Goal: Task Accomplishment & Management: Use online tool/utility

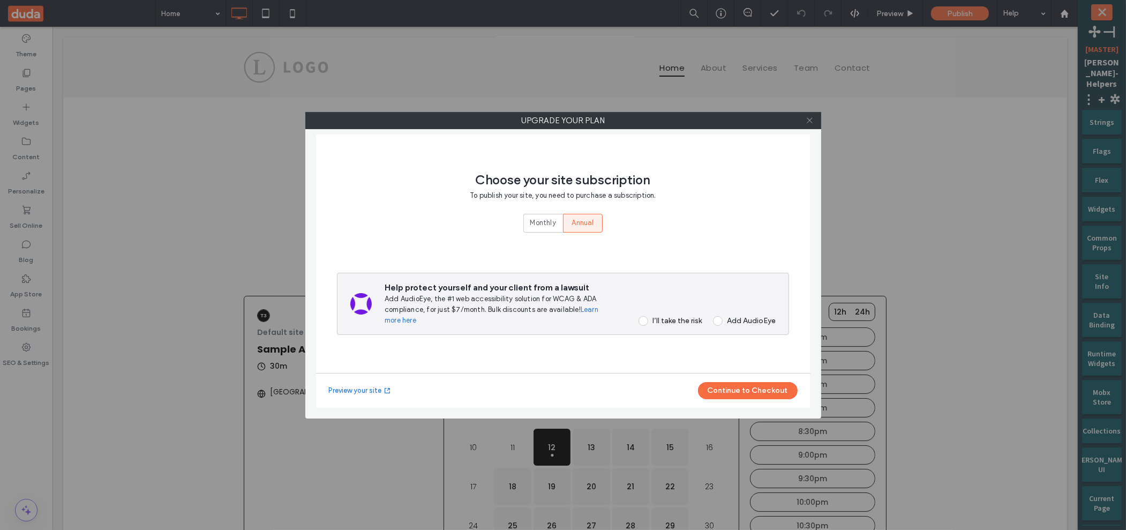
click at [813, 119] on icon at bounding box center [810, 120] width 8 height 8
click at [35, 316] on div "Bookings" at bounding box center [26, 320] width 52 height 34
click at [1097, 91] on span "+" at bounding box center [1101, 99] width 13 height 17
click at [0, 0] on button "Create New Site" at bounding box center [0, 0] width 0 height 0
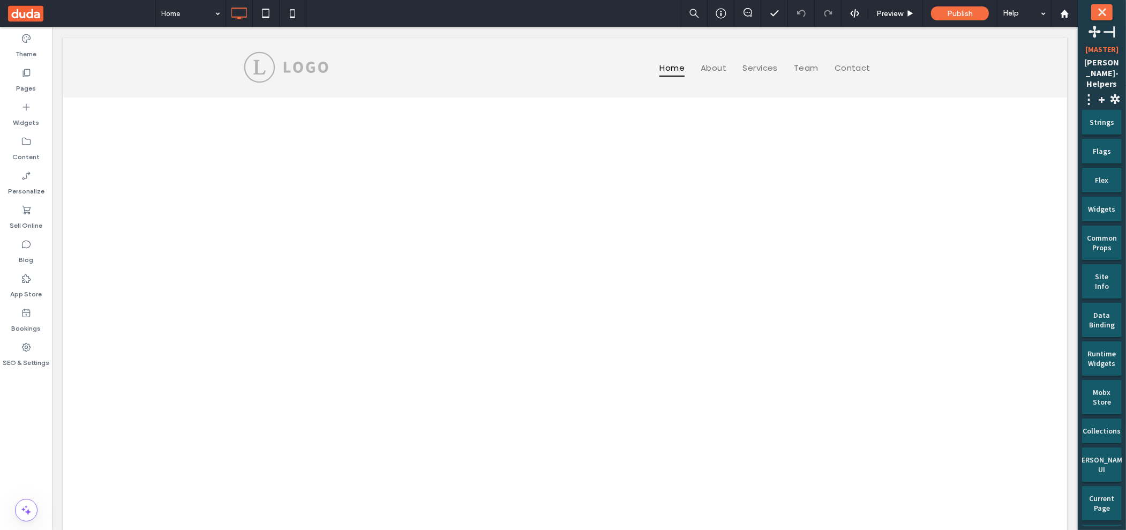
click at [45, 388] on div "Theme Pages Widgets Content Personalize Sell Online Blog App Store Bookings SEO…" at bounding box center [26, 278] width 52 height 503
click at [50, 311] on div "Bookings" at bounding box center [26, 320] width 52 height 34
click at [0, 0] on button "Create New Site" at bounding box center [0, 0] width 0 height 0
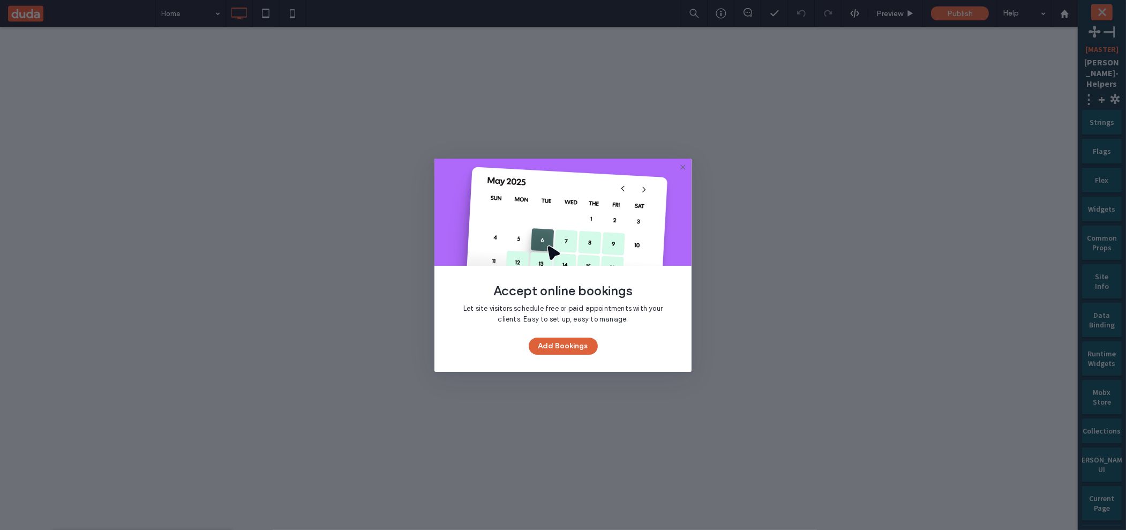
click at [592, 349] on button "Add Bookings" at bounding box center [563, 345] width 69 height 17
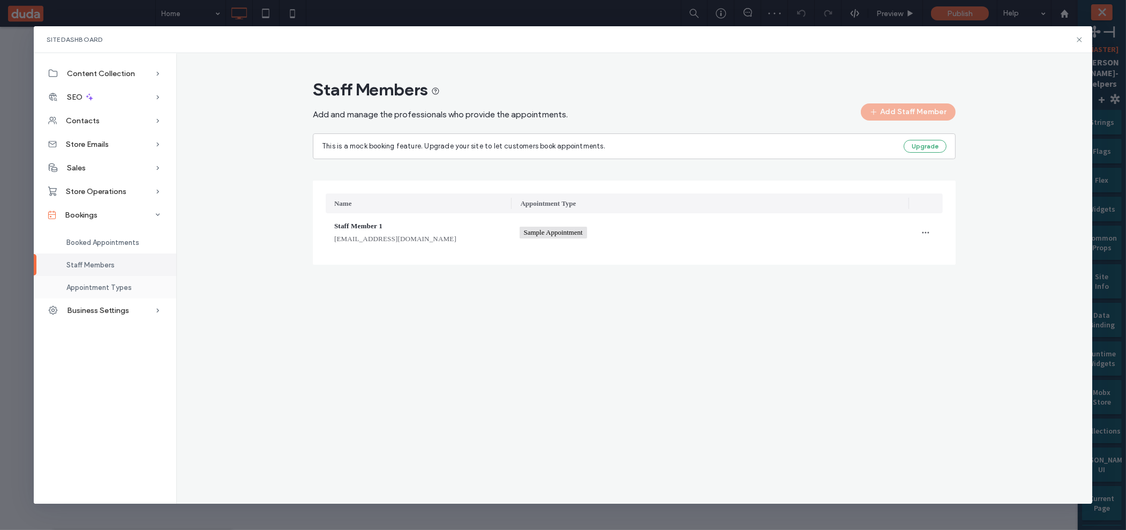
click at [111, 289] on span "Appointment Types" at bounding box center [98, 287] width 65 height 8
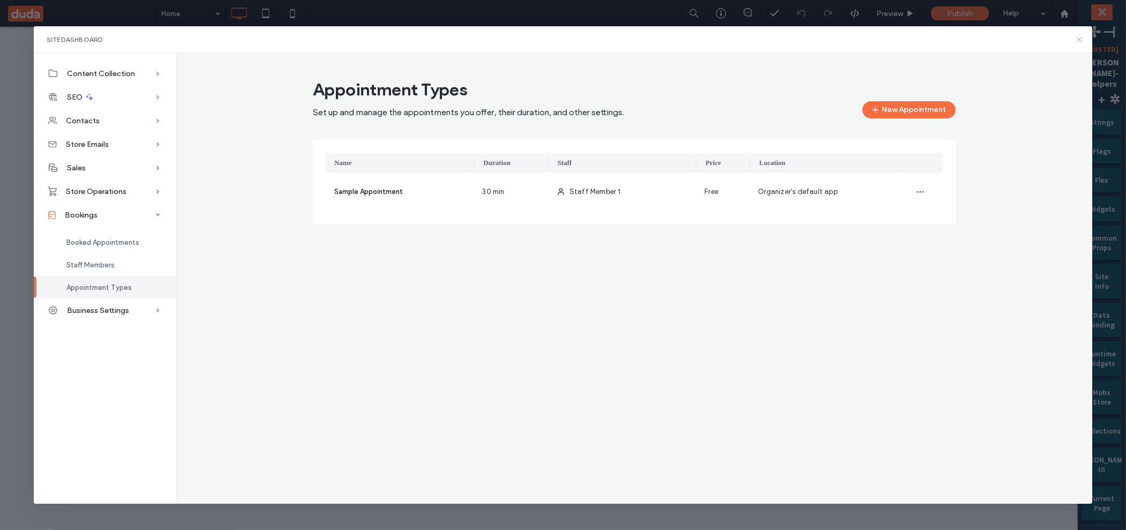
click at [1077, 39] on icon at bounding box center [1079, 39] width 9 height 9
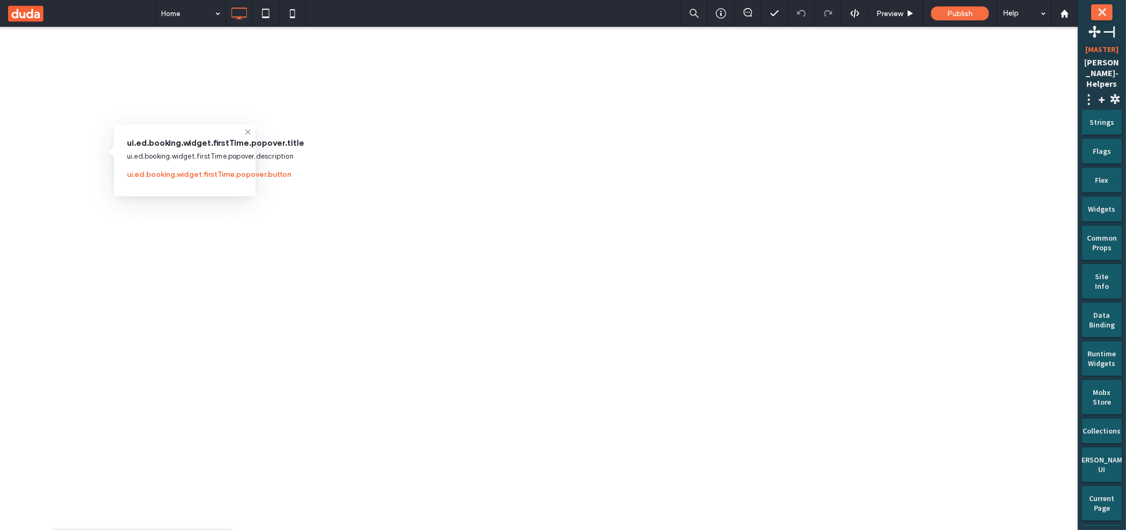
click at [192, 176] on button "ui.ed.booking.widget.firstTime.popover.button" at bounding box center [209, 174] width 164 height 17
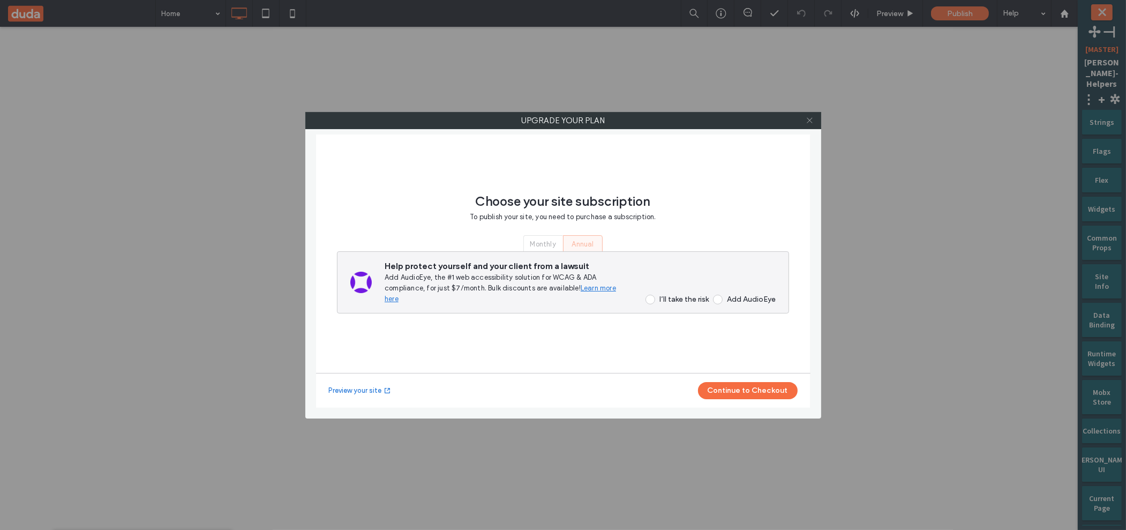
click at [810, 119] on icon at bounding box center [810, 120] width 8 height 8
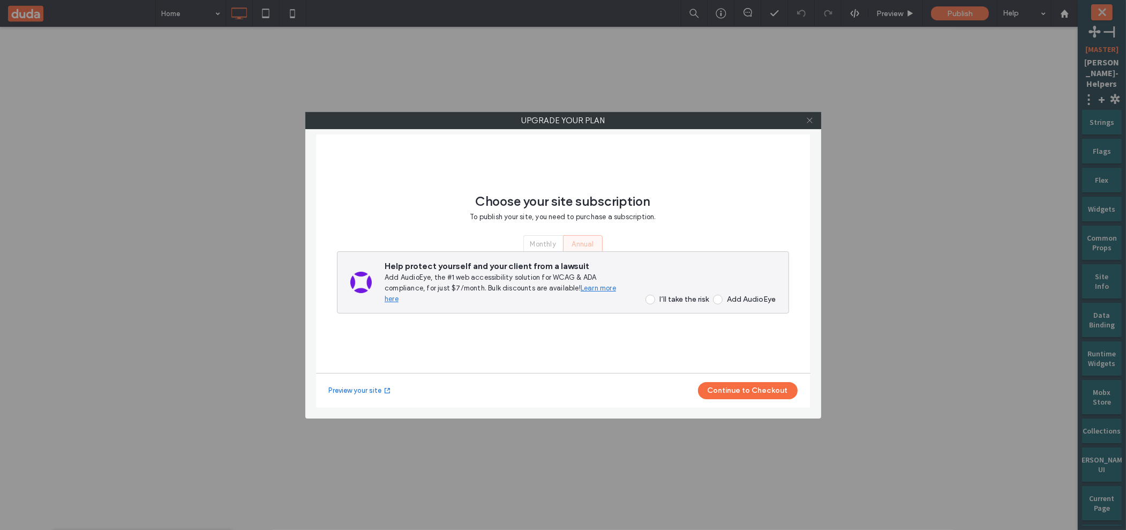
click at [809, 122] on icon at bounding box center [810, 120] width 8 height 8
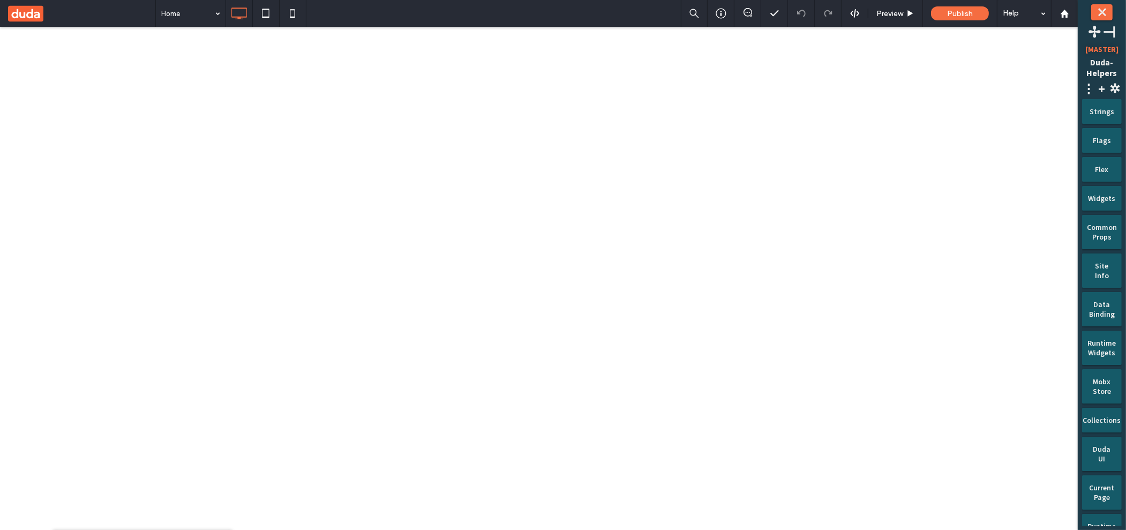
click at [1103, 86] on span "+" at bounding box center [1101, 88] width 13 height 17
click at [1063, 107] on button "Create New Site" at bounding box center [1049, 109] width 62 height 16
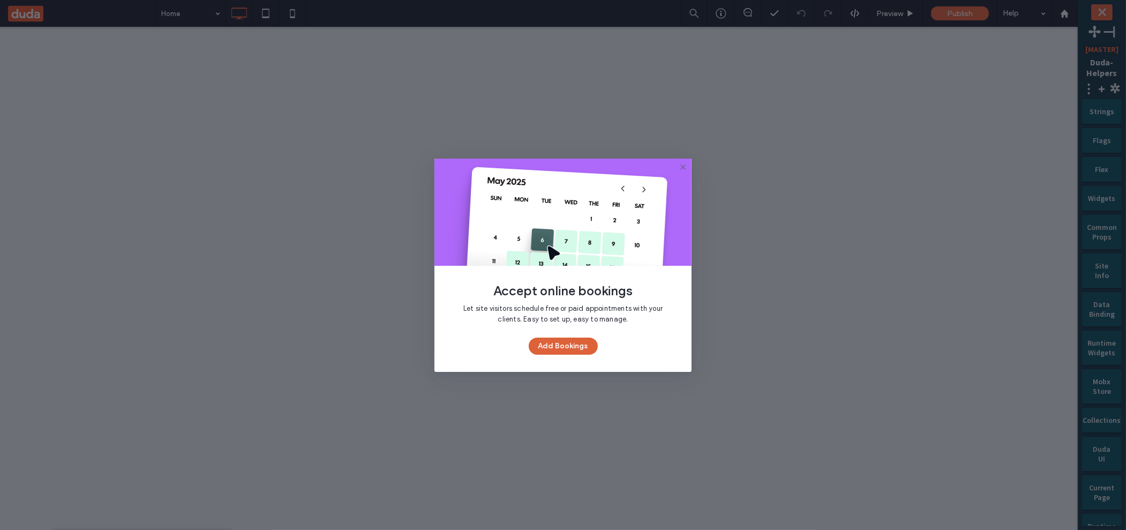
click at [545, 352] on button "Add Bookings" at bounding box center [563, 345] width 69 height 17
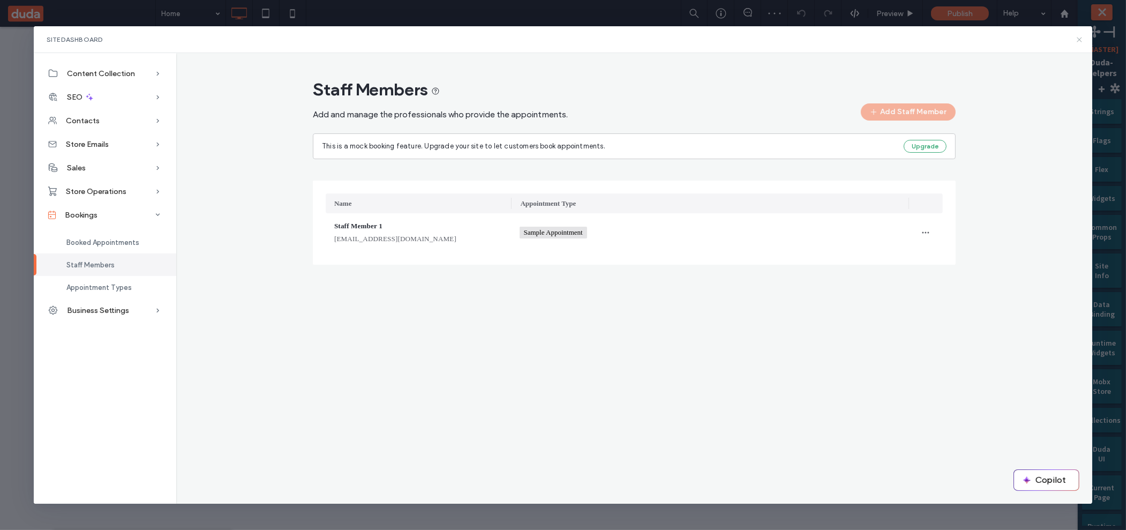
click at [1078, 42] on icon at bounding box center [1079, 39] width 9 height 9
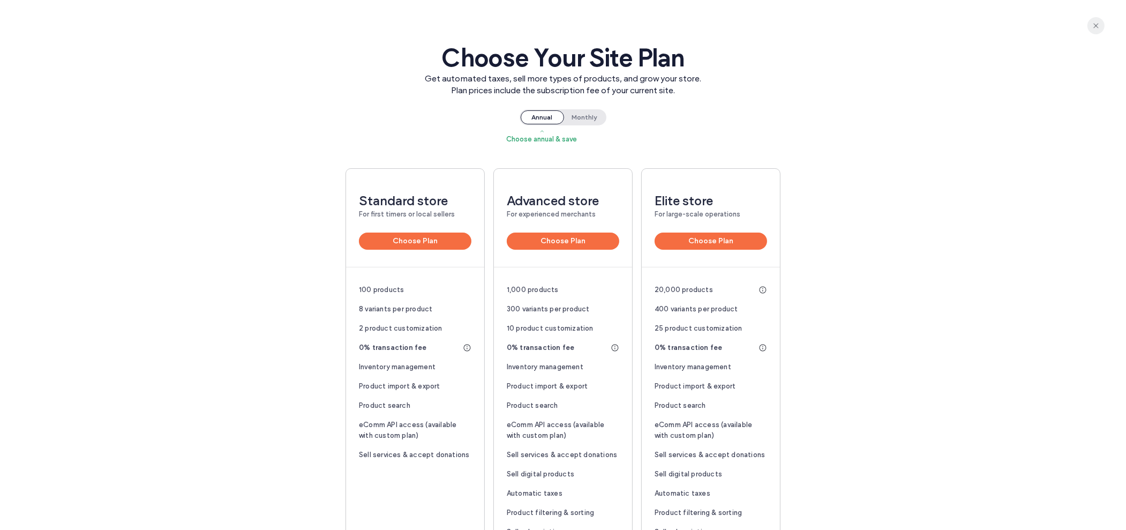
click at [1097, 25] on icon "button" at bounding box center [1096, 25] width 9 height 9
